Goal: Navigation & Orientation: Find specific page/section

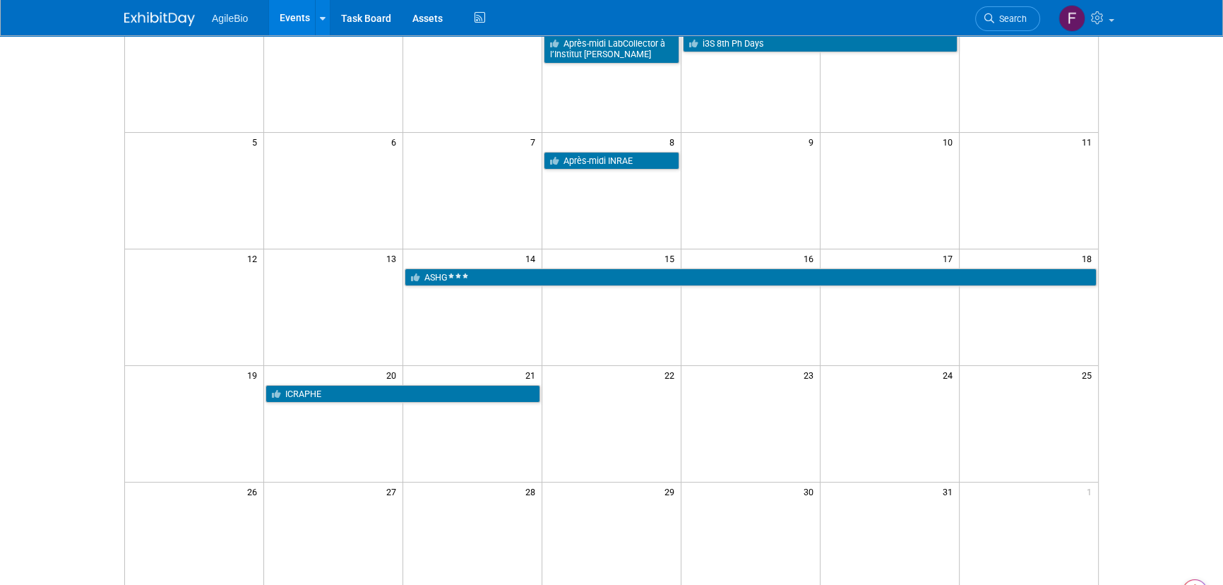
scroll to position [150, 0]
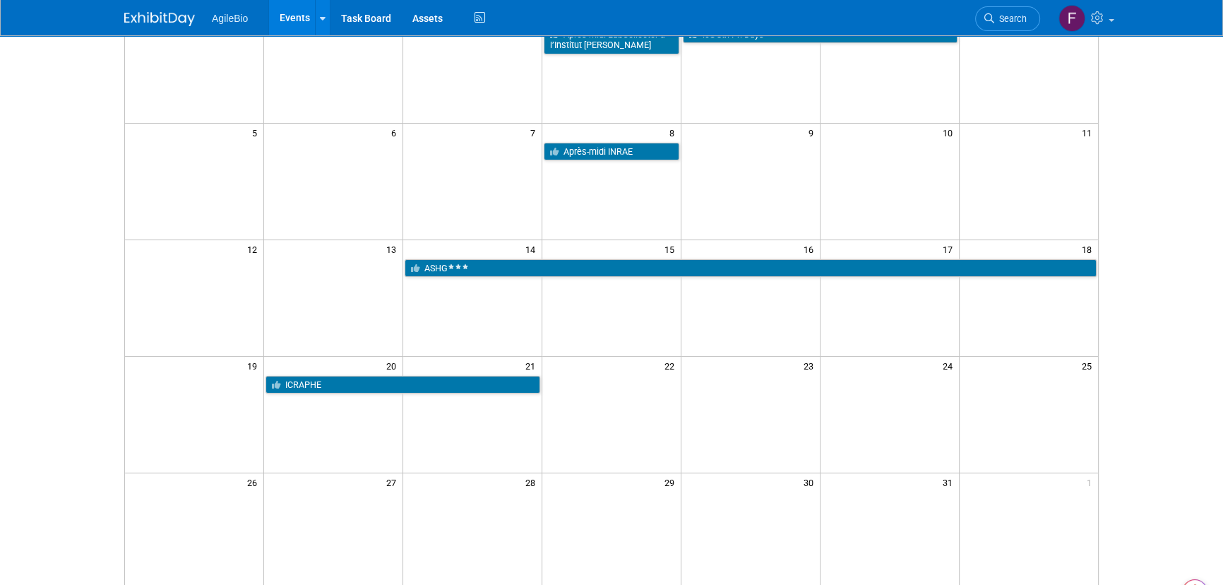
drag, startPoint x: 1167, startPoint y: 200, endPoint x: 1171, endPoint y: 241, distance: 41.2
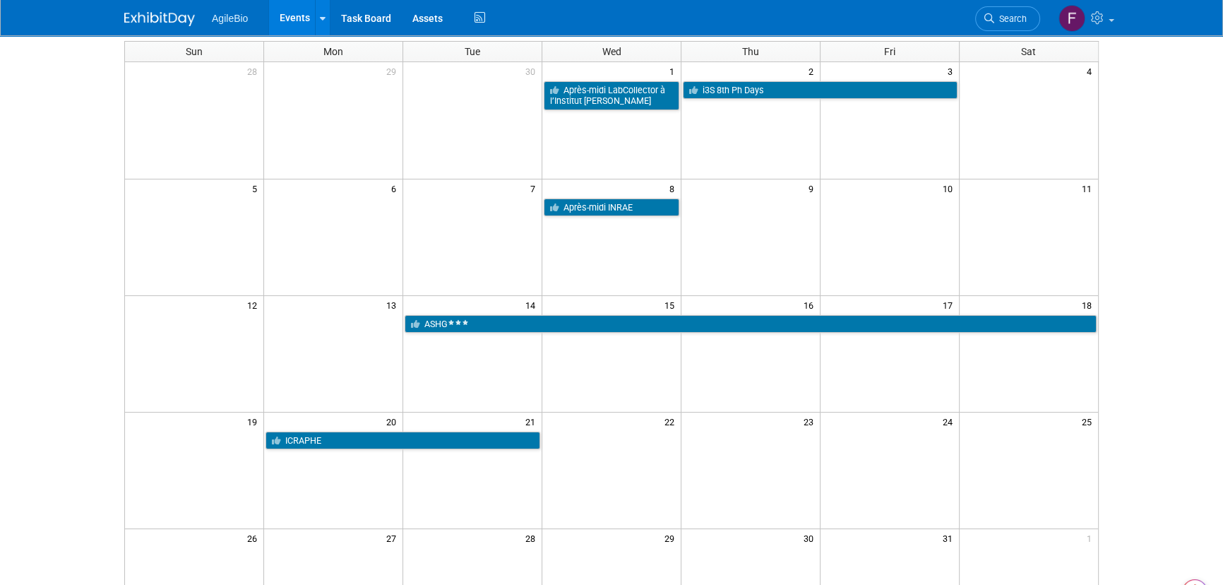
scroll to position [64, 0]
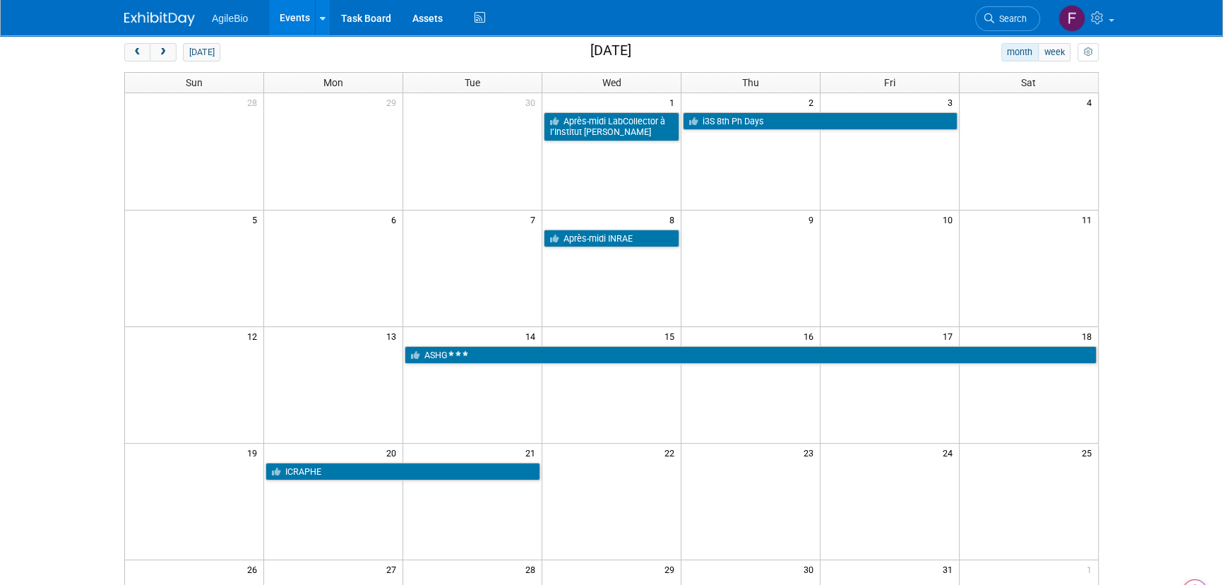
drag, startPoint x: 668, startPoint y: 214, endPoint x: 675, endPoint y: 167, distance: 47.1
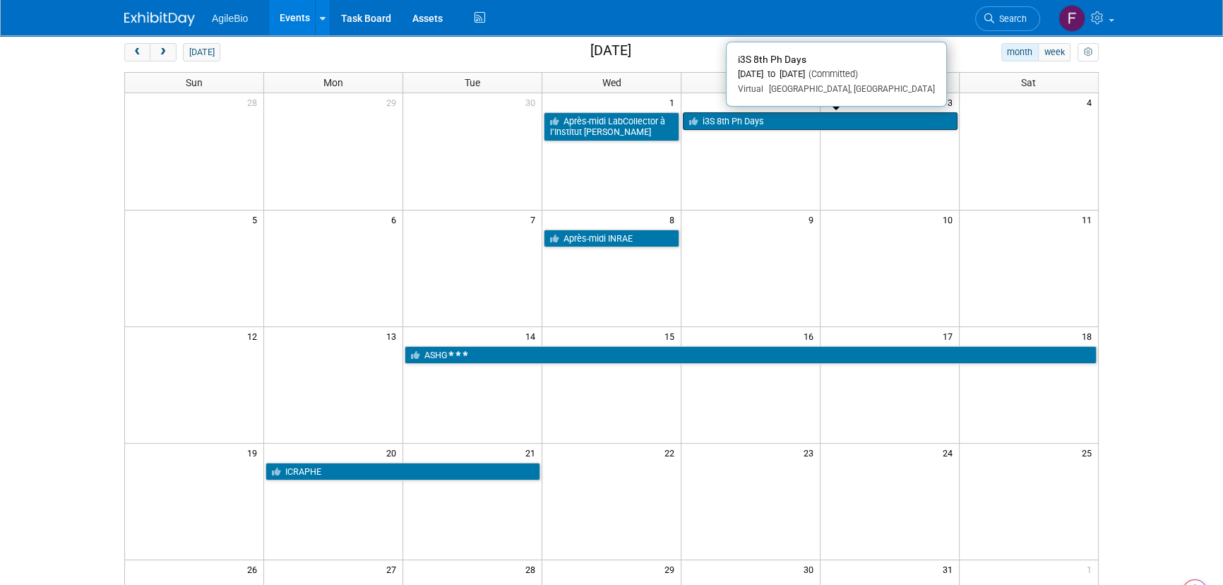
click at [741, 122] on link "i3S 8th Ph Days" at bounding box center [820, 121] width 275 height 18
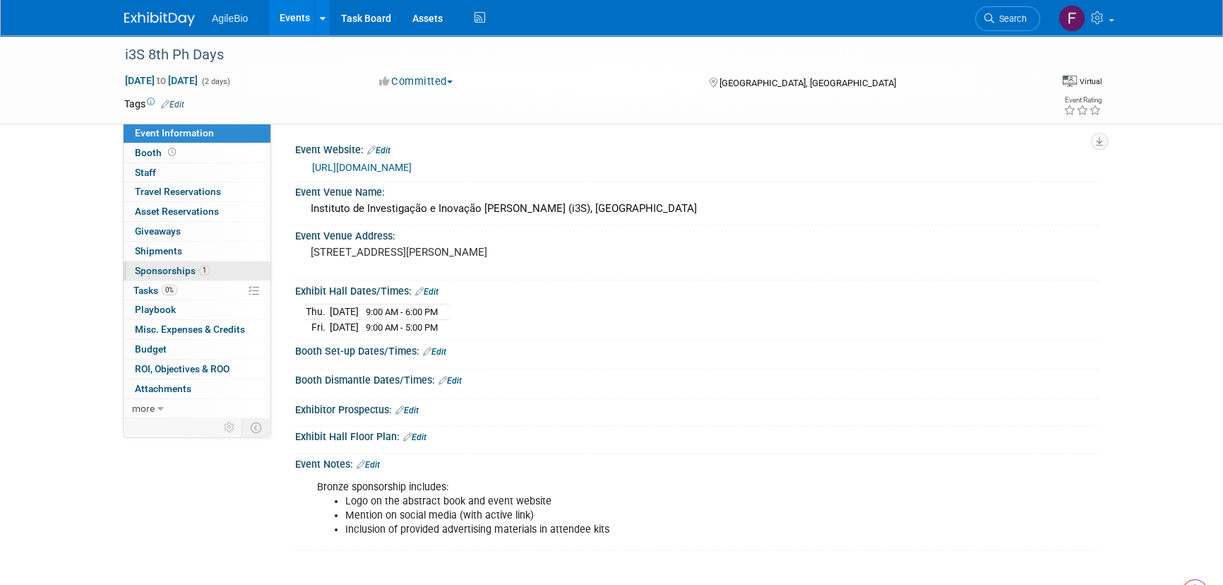
click at [219, 271] on link "1 Sponsorships 1" at bounding box center [197, 270] width 147 height 19
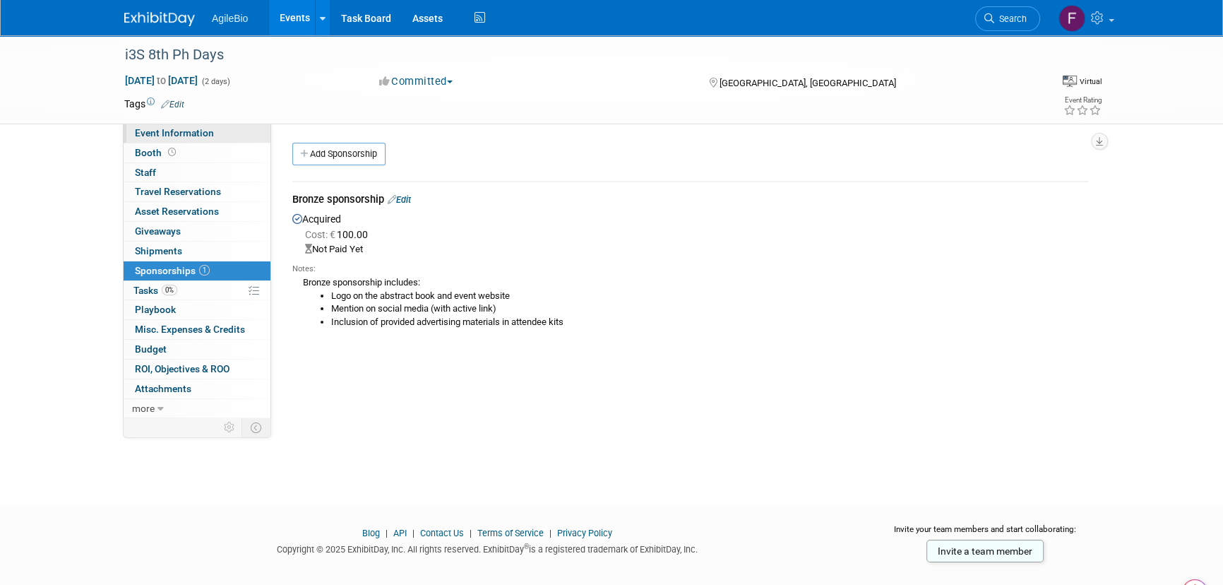
click at [227, 127] on link "Event Information" at bounding box center [197, 133] width 147 height 19
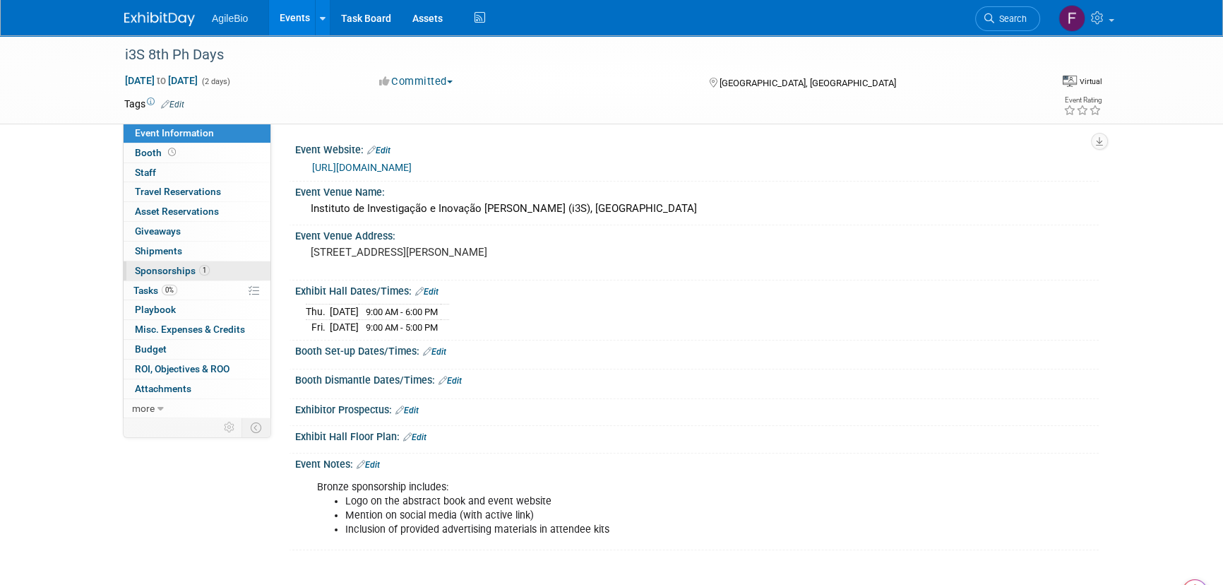
click at [210, 266] on link "1 Sponsorships 1" at bounding box center [197, 270] width 147 height 19
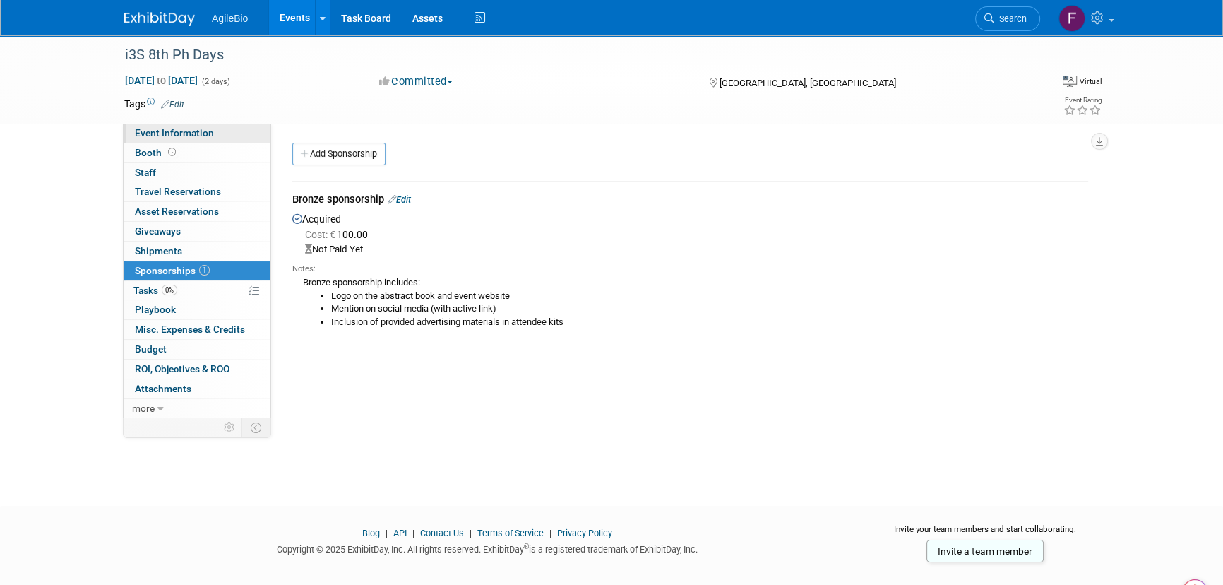
click at [228, 125] on link "Event Information" at bounding box center [197, 133] width 147 height 19
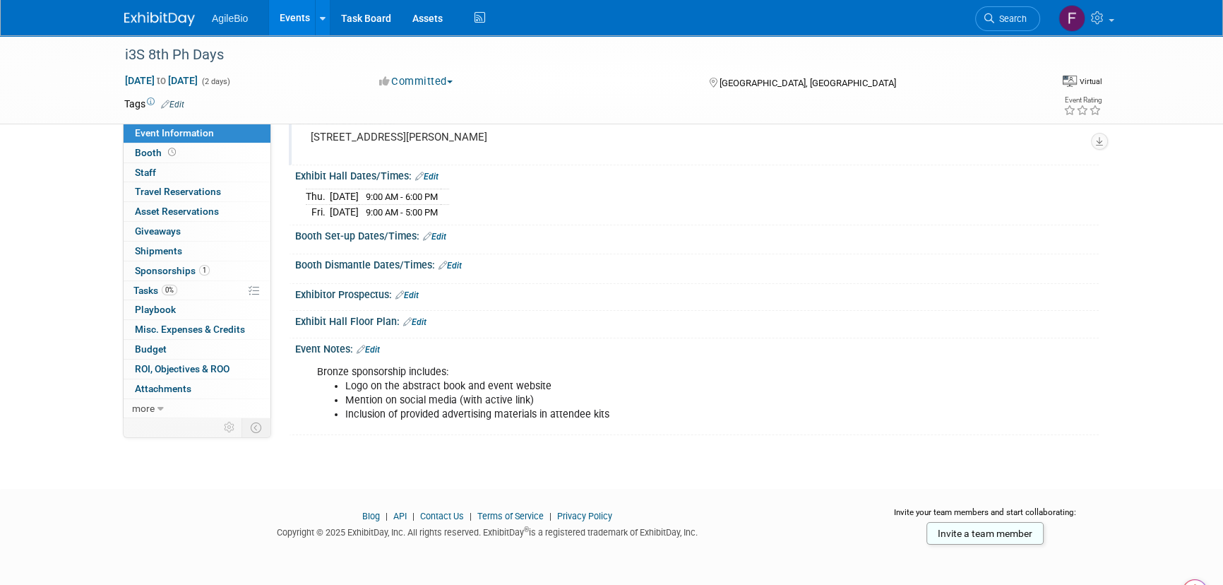
drag, startPoint x: 816, startPoint y: 196, endPoint x: 814, endPoint y: 225, distance: 28.3
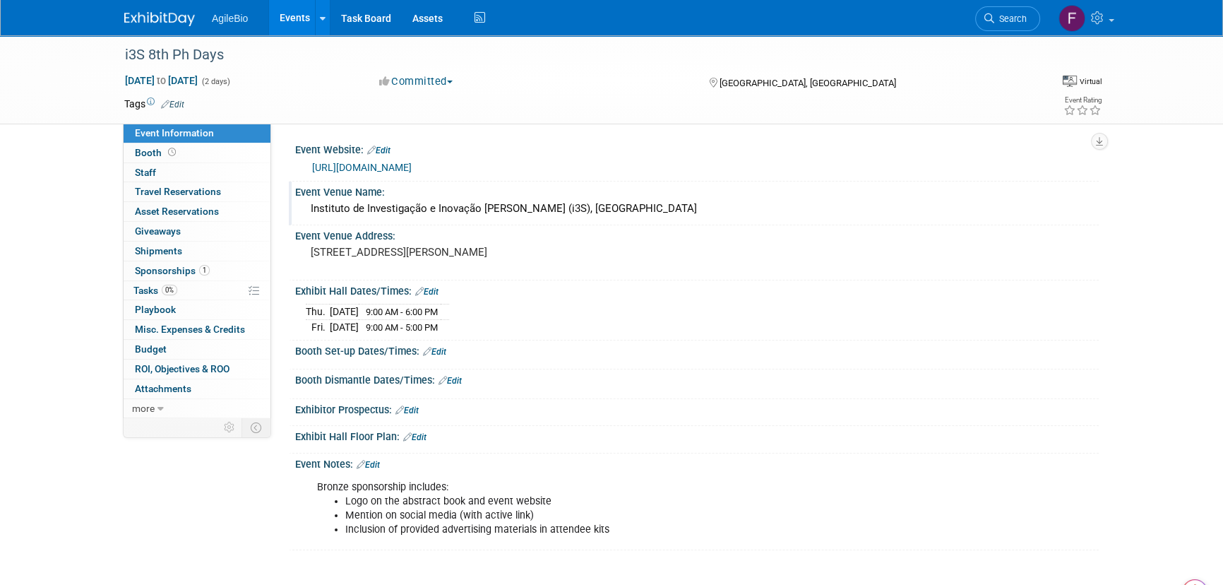
drag, startPoint x: 814, startPoint y: 225, endPoint x: 794, endPoint y: 168, distance: 59.8
click at [587, 277] on div "Event Venue Address: Rua Alfredo Allen, 208 – 4200‑135 Porto, Portugal" at bounding box center [694, 252] width 810 height 54
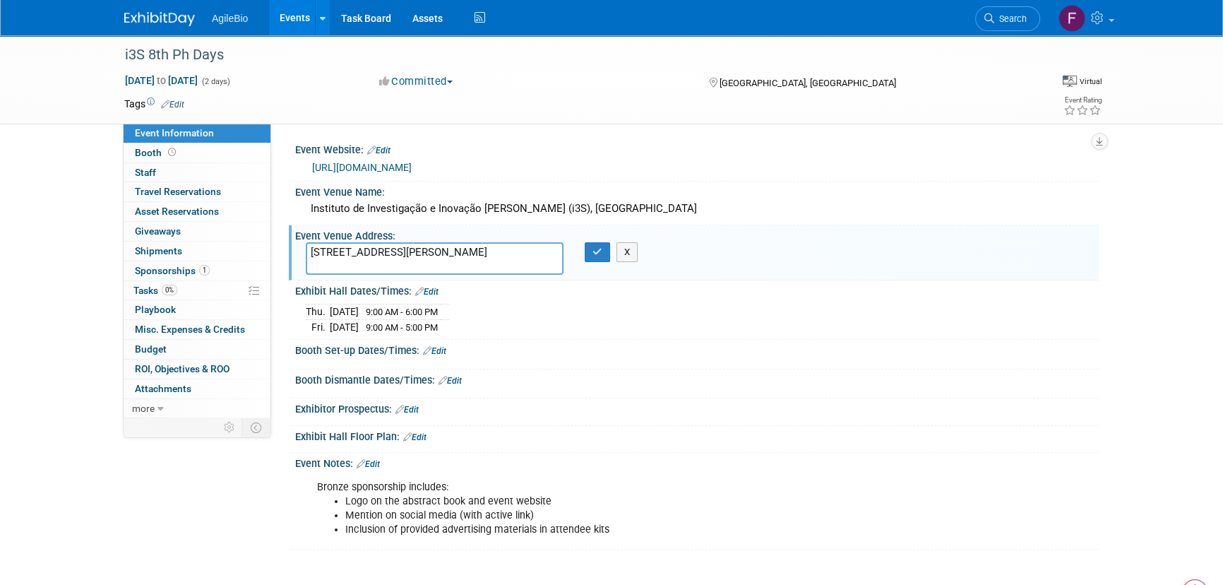
click at [573, 99] on td at bounding box center [559, 104] width 751 height 14
click at [104, 165] on div "i3S 8th Ph Days Oct 2, 2025 to Oct 3, 2025 (2 days) Oct 2, 2025 to Oct 3, 2025 …" at bounding box center [611, 306] width 1223 height 542
click at [632, 252] on button "X" at bounding box center [627, 252] width 22 height 20
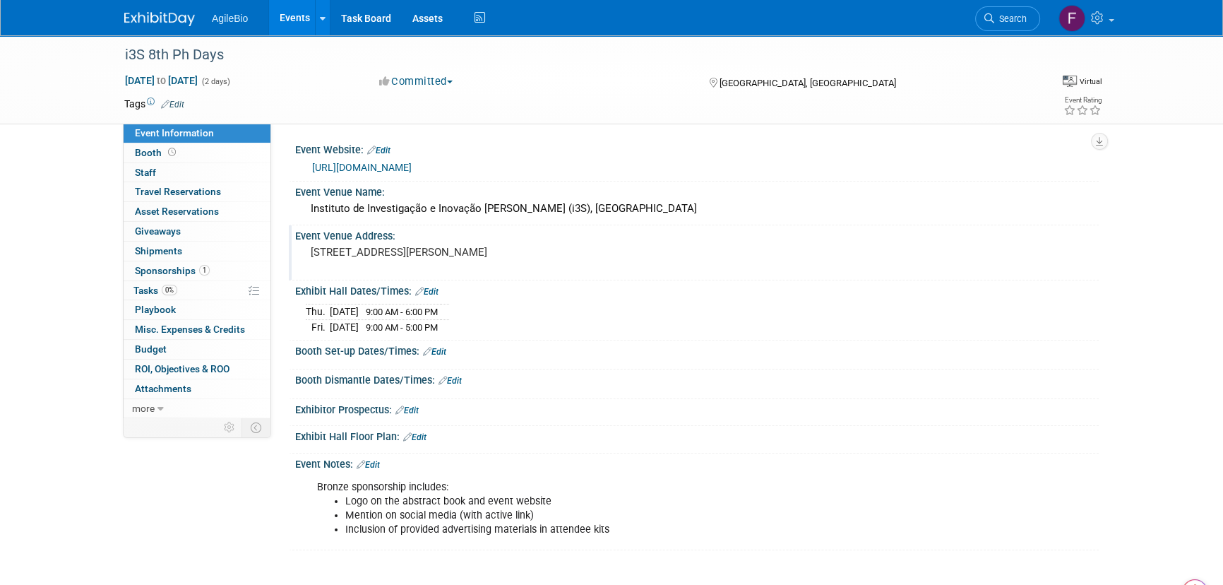
click at [290, 16] on link "Events" at bounding box center [295, 17] width 52 height 35
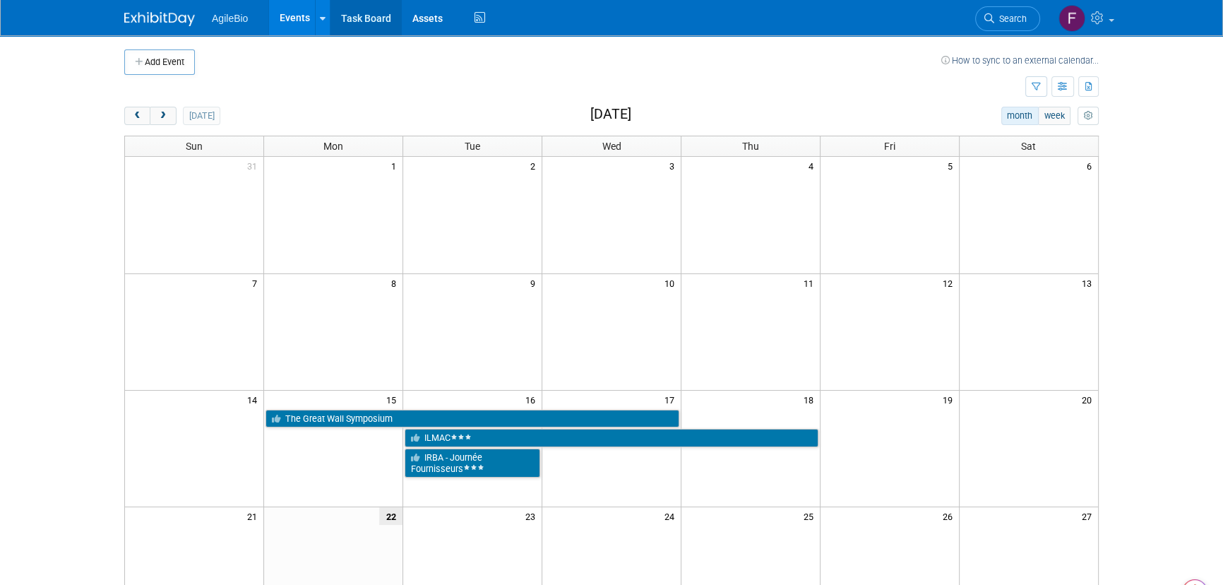
click at [359, 14] on link "Task Board" at bounding box center [365, 17] width 71 height 35
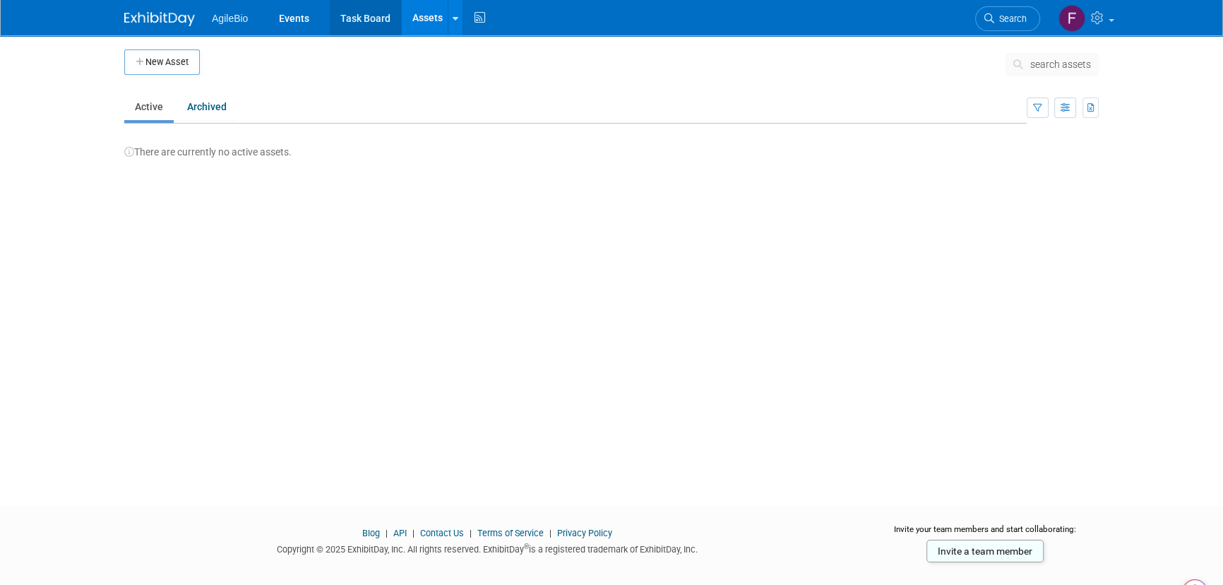
click at [373, 14] on link "Task Board" at bounding box center [365, 17] width 71 height 35
